Goal: Task Accomplishment & Management: Use online tool/utility

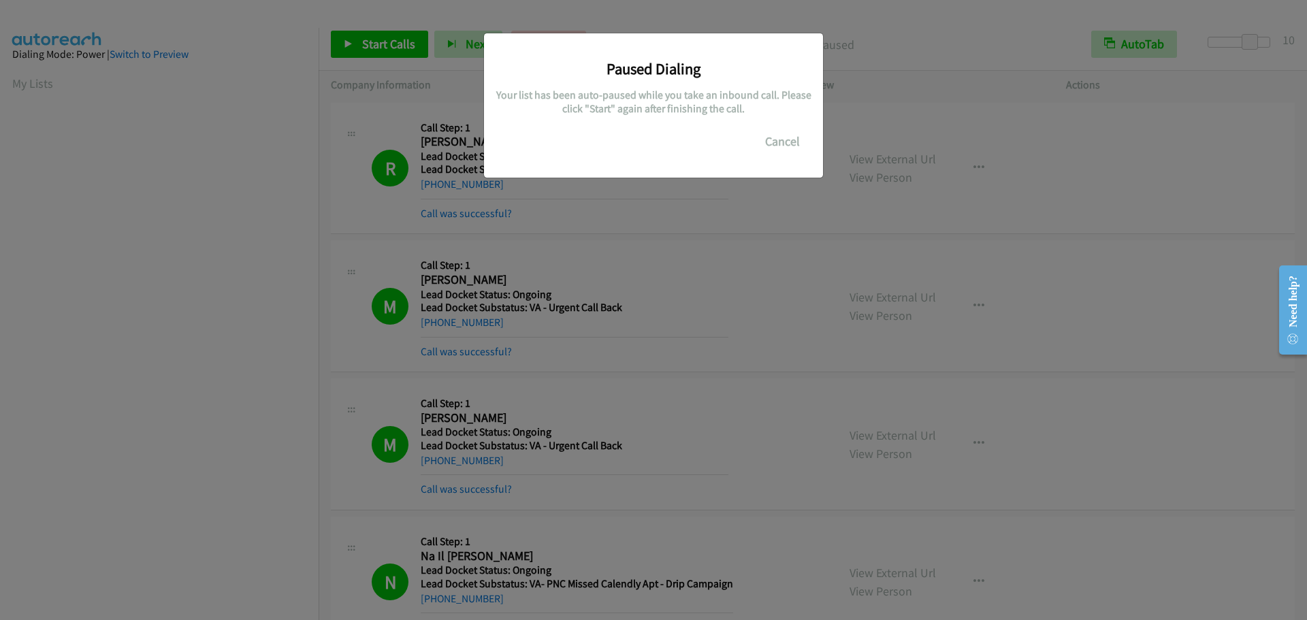
scroll to position [144, 0]
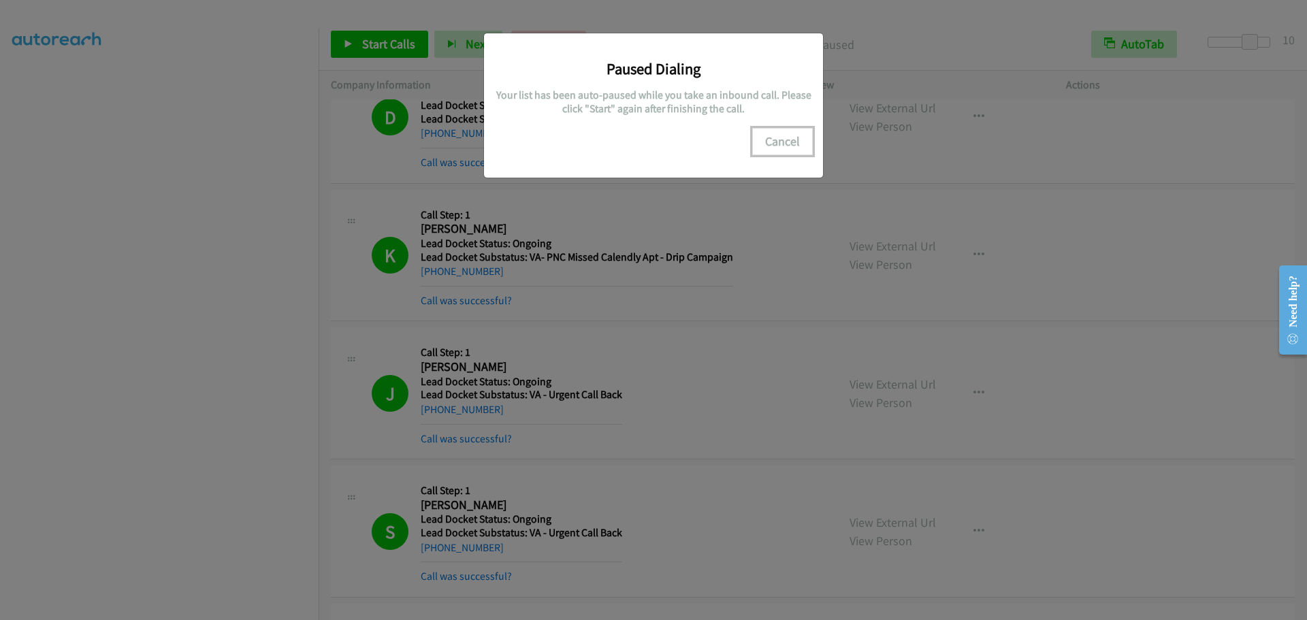
click at [790, 144] on button "Cancel" at bounding box center [782, 141] width 61 height 27
click at [783, 137] on button "Cancel" at bounding box center [782, 141] width 61 height 27
click at [784, 146] on button "Cancel" at bounding box center [782, 141] width 61 height 27
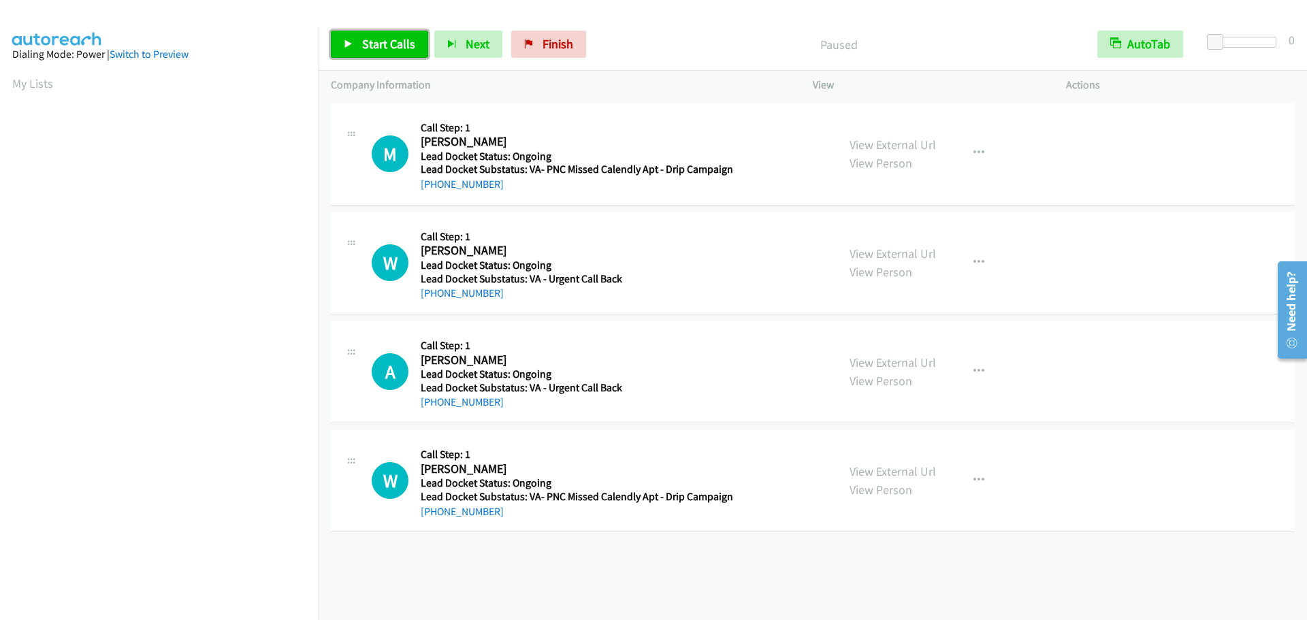
click at [356, 38] on link "Start Calls" at bounding box center [379, 44] width 97 height 27
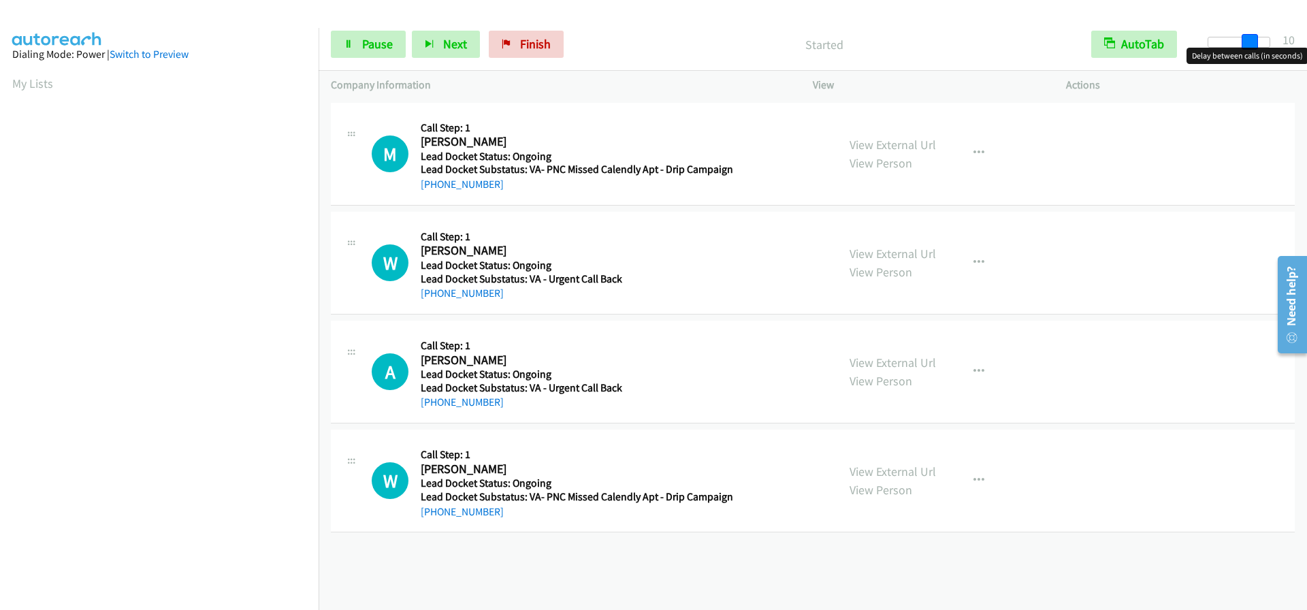
drag, startPoint x: 1212, startPoint y: 42, endPoint x: 1255, endPoint y: 48, distance: 43.3
click at [1255, 48] on body "Start Calls Pause Next Finish Started AutoTab AutoTab 10 Company Information In…" at bounding box center [653, 32] width 1307 height 65
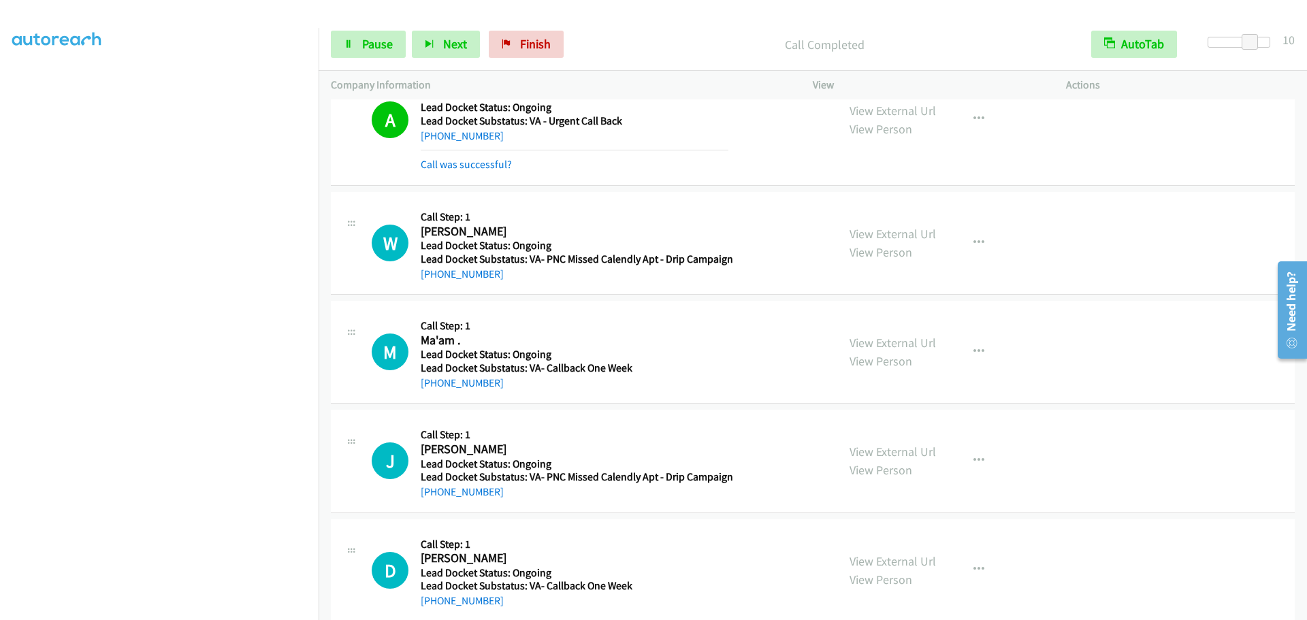
scroll to position [346, 0]
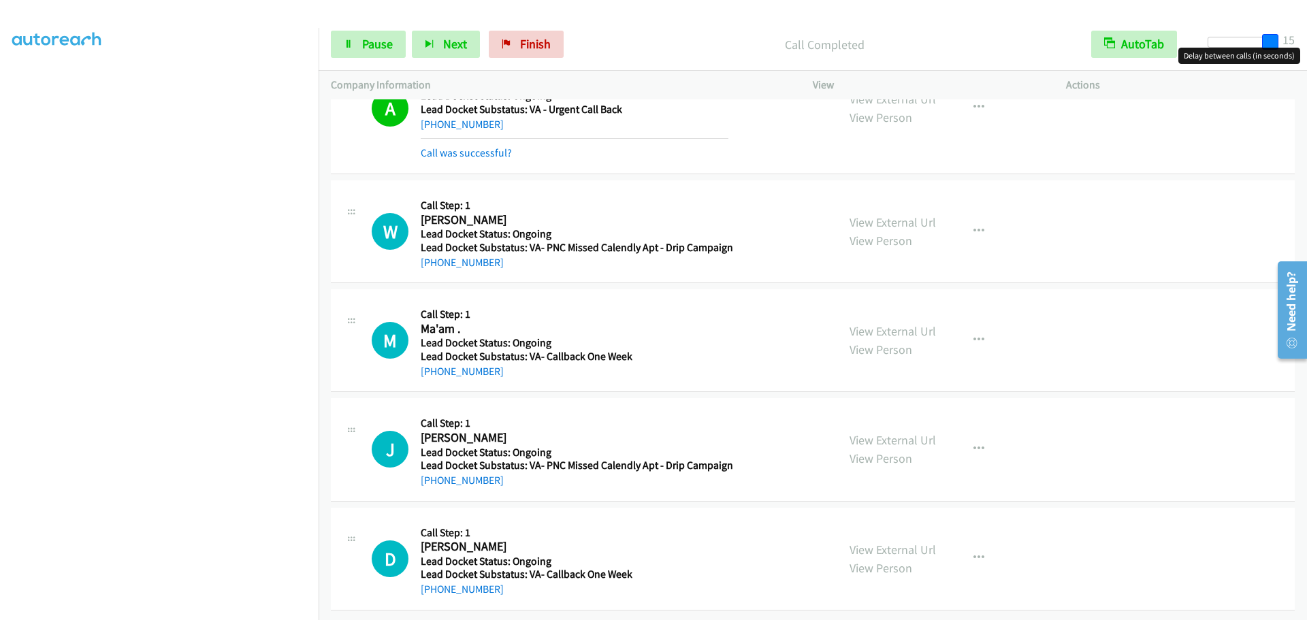
drag, startPoint x: 1251, startPoint y: 46, endPoint x: 1284, endPoint y: 46, distance: 33.3
click at [1284, 46] on div "Start Calls Pause Next Finish Call Completed AutoTab AutoTab 15" at bounding box center [813, 44] width 988 height 52
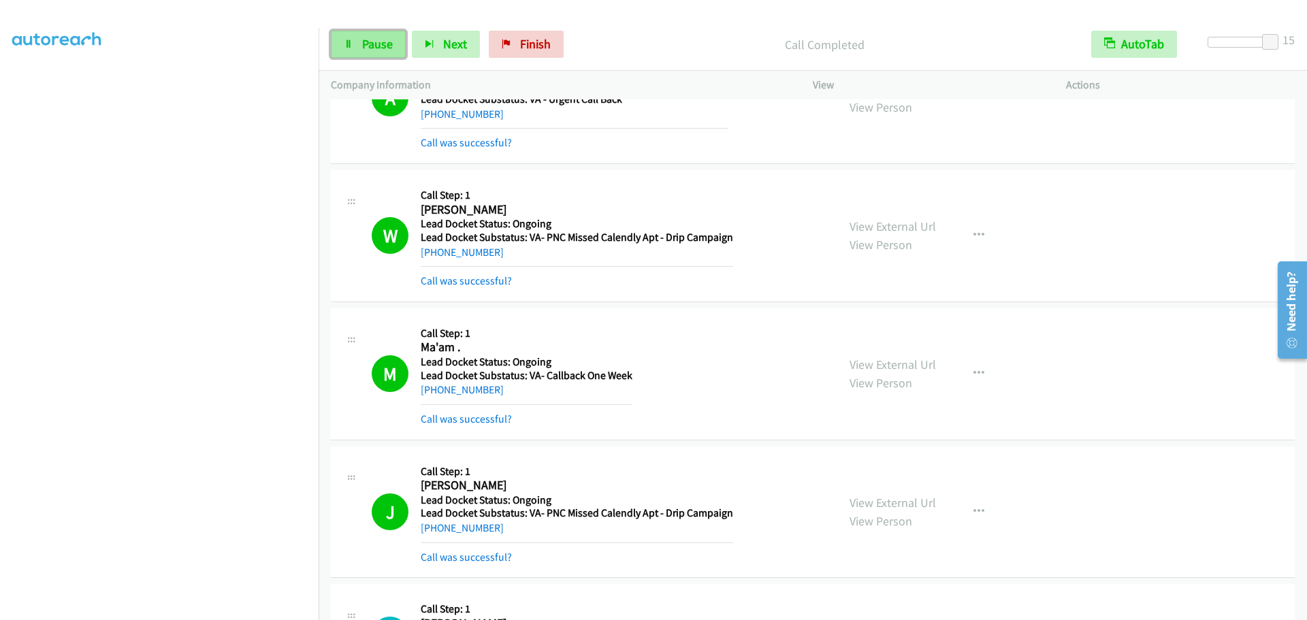
click at [355, 51] on link "Pause" at bounding box center [368, 44] width 75 height 27
drag, startPoint x: 331, startPoint y: 68, endPoint x: 364, endPoint y: 48, distance: 39.1
click at [364, 48] on span "Start Calls" at bounding box center [388, 44] width 53 height 16
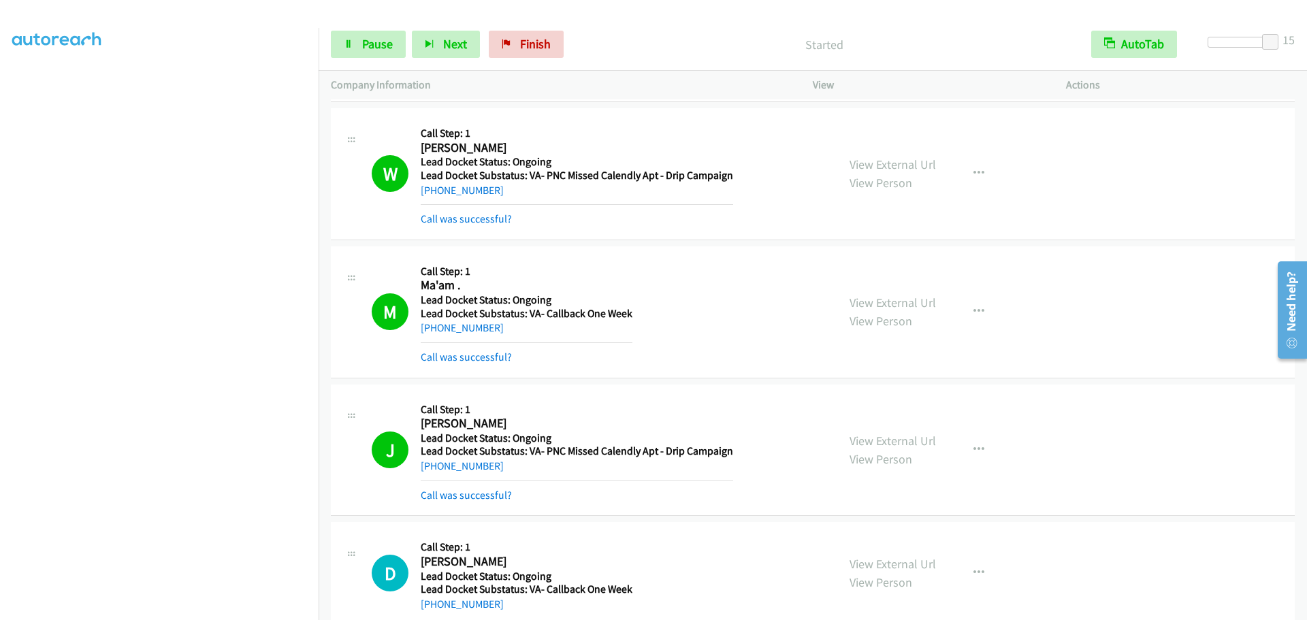
scroll to position [434, 0]
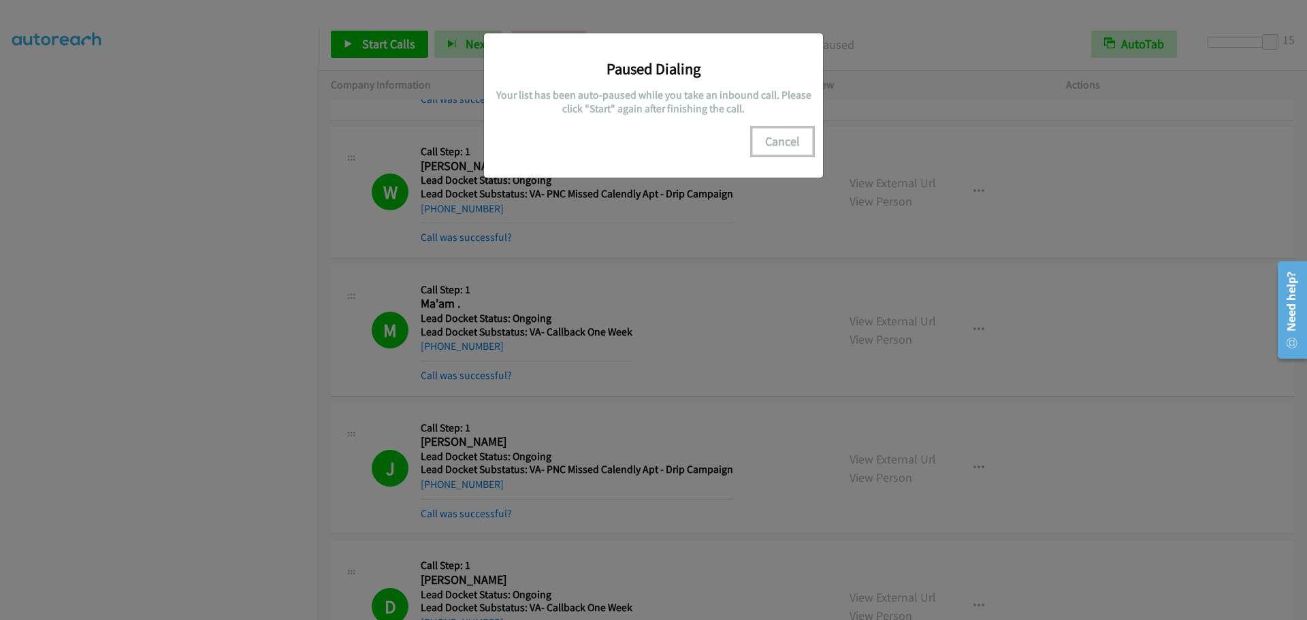
click at [779, 150] on button "Cancel" at bounding box center [782, 141] width 61 height 27
click at [778, 147] on button "Cancel" at bounding box center [782, 141] width 61 height 27
